Goal: Find specific page/section: Find specific page/section

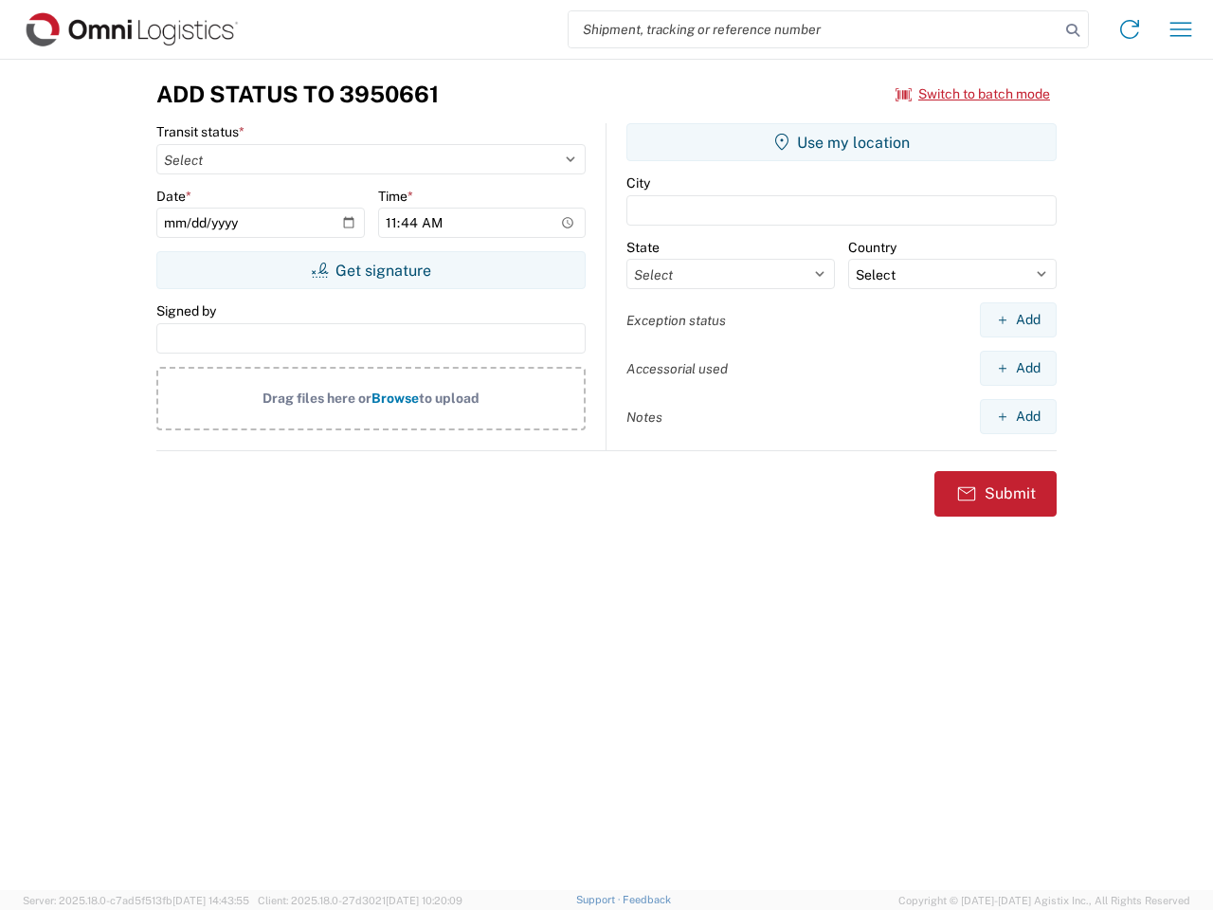
click at [814, 29] on input "search" at bounding box center [814, 29] width 491 height 36
click at [1073, 30] on icon at bounding box center [1072, 30] width 27 height 27
click at [1130, 29] on icon at bounding box center [1129, 29] width 30 height 30
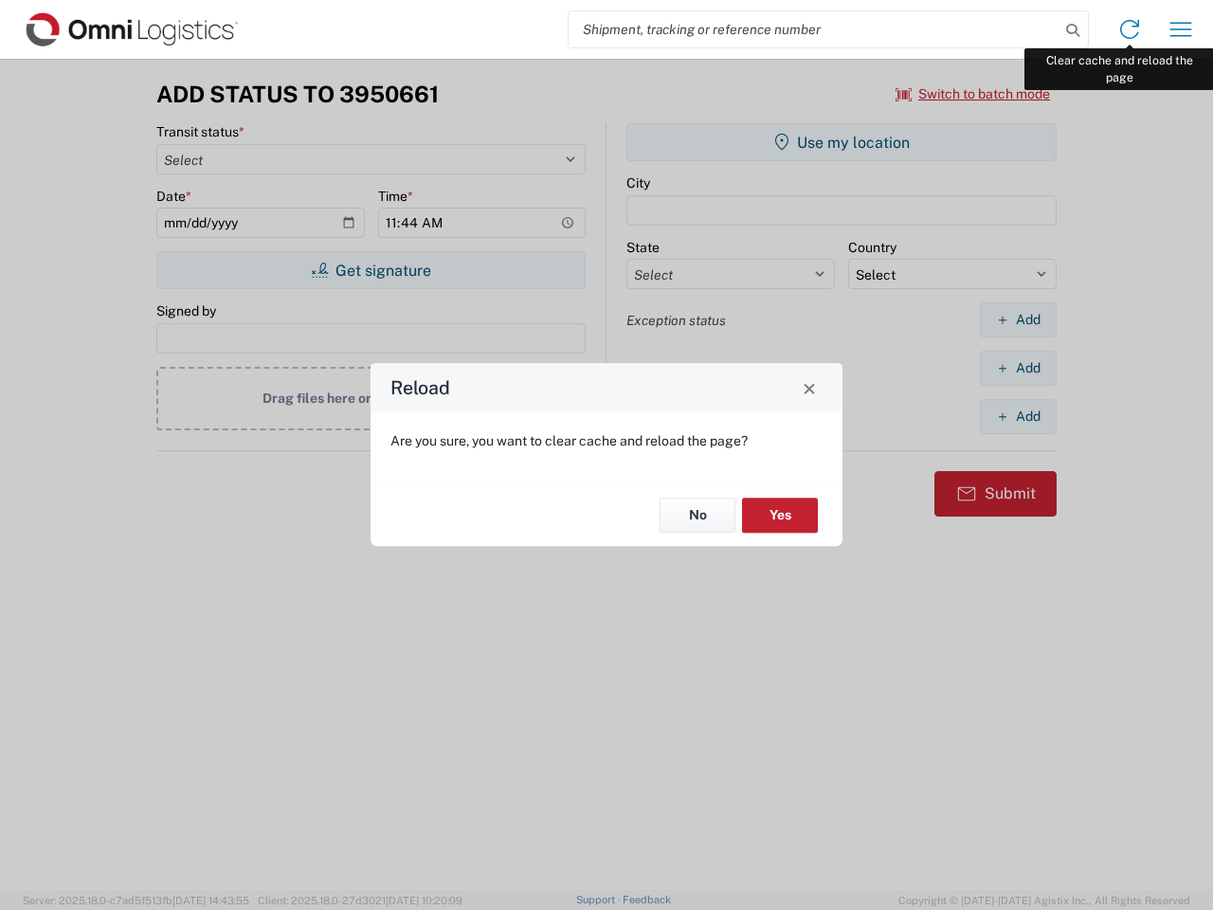
click at [1181, 29] on div "Reload Are you sure, you want to clear cache and reload the page? No Yes" at bounding box center [606, 455] width 1213 height 910
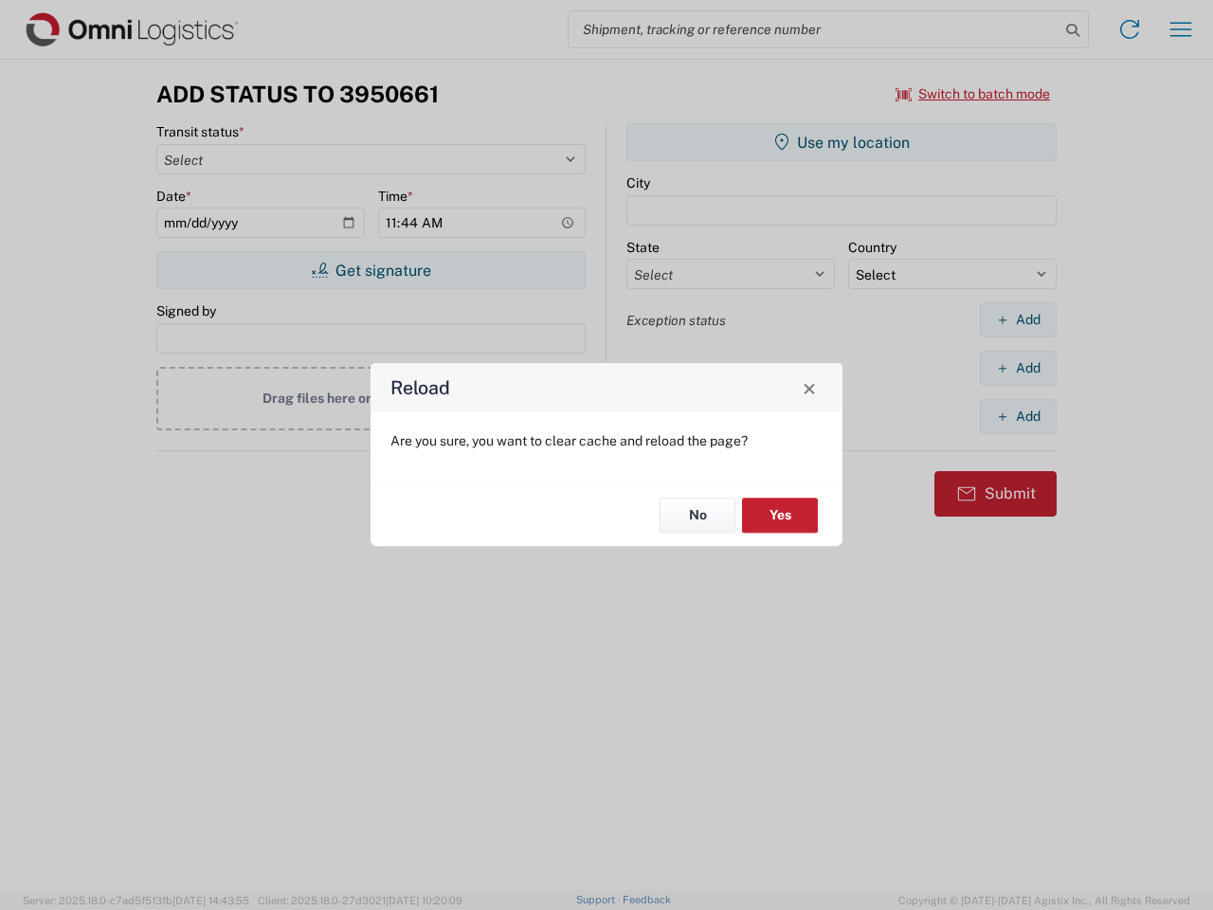
click at [973, 94] on div "Reload Are you sure, you want to clear cache and reload the page? No Yes" at bounding box center [606, 455] width 1213 height 910
click at [371, 270] on div "Reload Are you sure, you want to clear cache and reload the page? No Yes" at bounding box center [606, 455] width 1213 height 910
click at [841, 142] on div "Reload Are you sure, you want to clear cache and reload the page? No Yes" at bounding box center [606, 455] width 1213 height 910
click at [1018, 319] on div "Reload Are you sure, you want to clear cache and reload the page? No Yes" at bounding box center [606, 455] width 1213 height 910
click at [1018, 368] on div "Reload Are you sure, you want to clear cache and reload the page? No Yes" at bounding box center [606, 455] width 1213 height 910
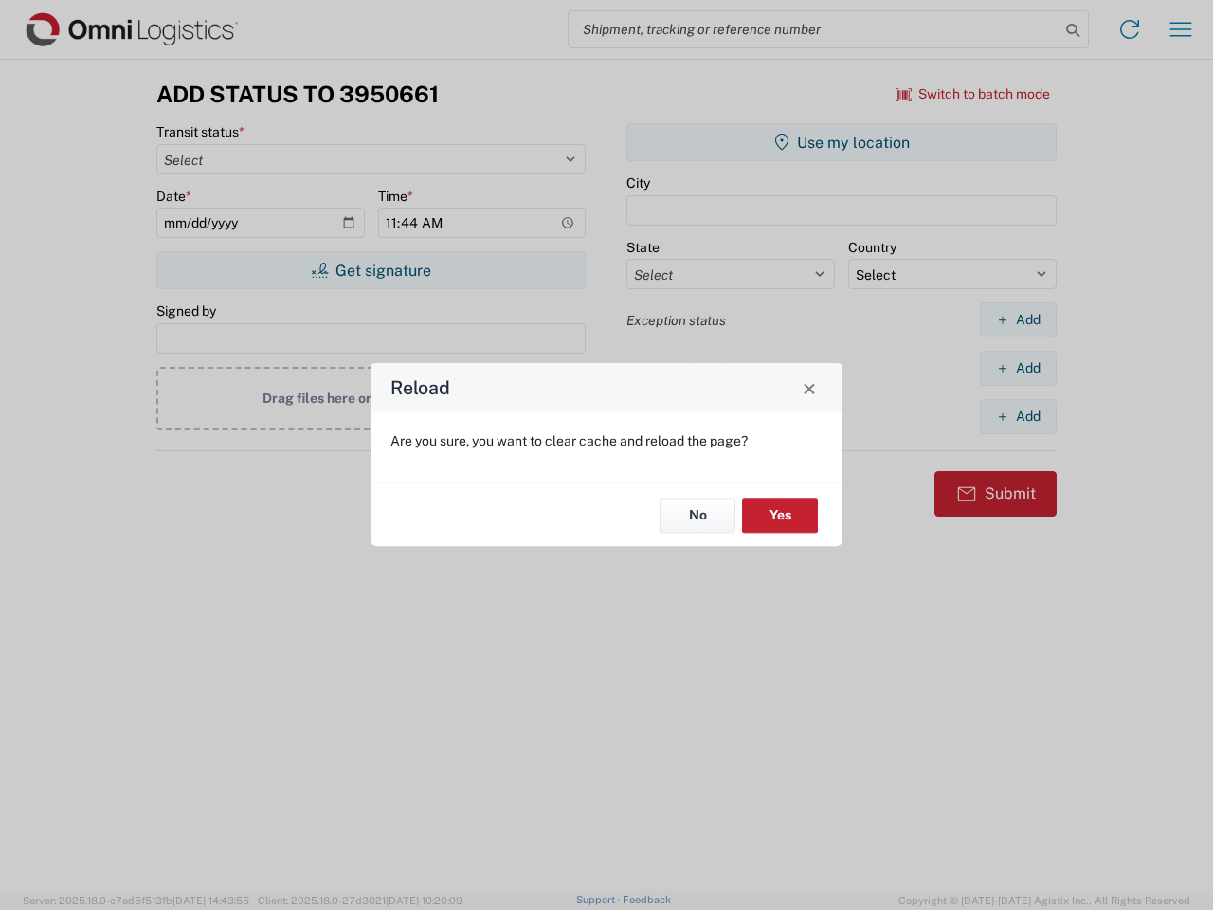
click at [1018, 416] on div "Reload Are you sure, you want to clear cache and reload the page? No Yes" at bounding box center [606, 455] width 1213 height 910
